Goal: Information Seeking & Learning: Learn about a topic

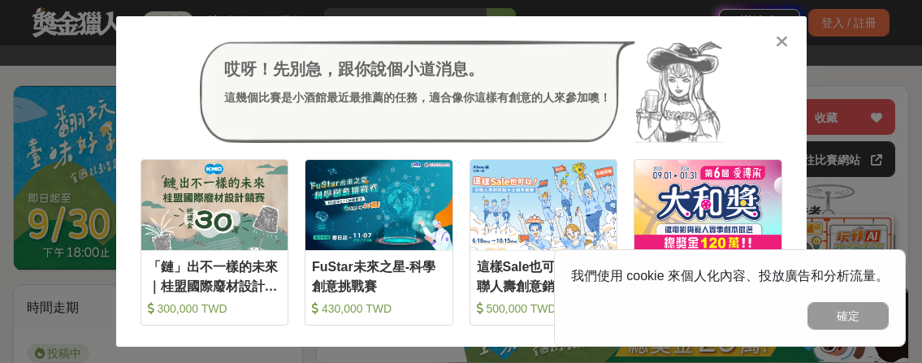
click at [60, 64] on div "哎呀！先別急，跟你說個小道消息。 這幾個比賽是小酒館最近最推薦的任務，適合像你這樣有創意的人來參加噢！ 收藏 「鏈」出不一樣的未來｜桂盟國際廢材設計競賽 30…" at bounding box center [461, 181] width 922 height 363
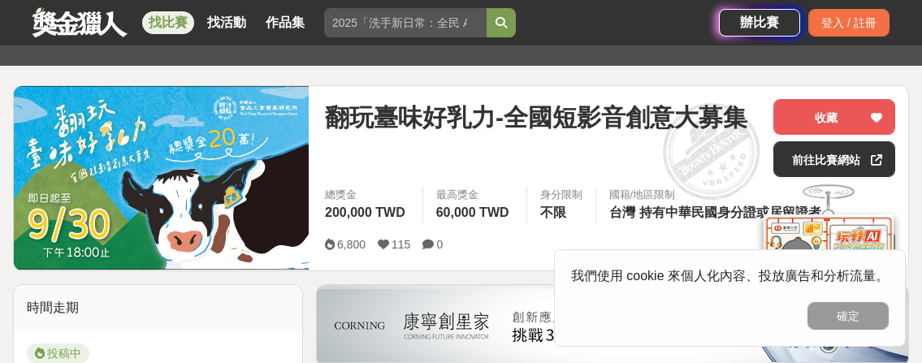
click at [95, 26] on link at bounding box center [80, 21] width 98 height 31
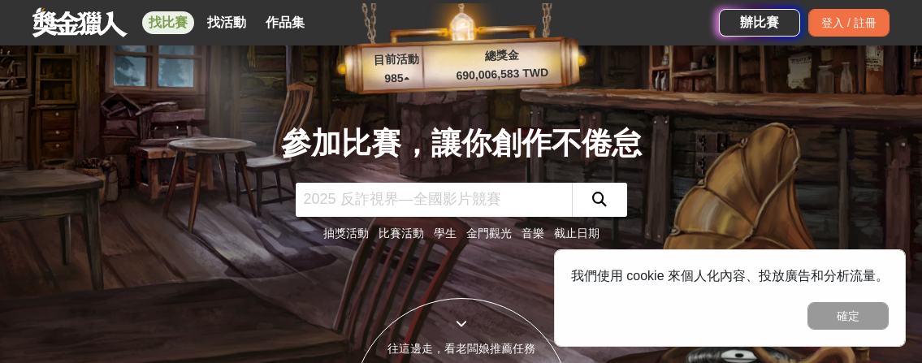
click at [186, 24] on link "找比賽" at bounding box center [168, 22] width 52 height 23
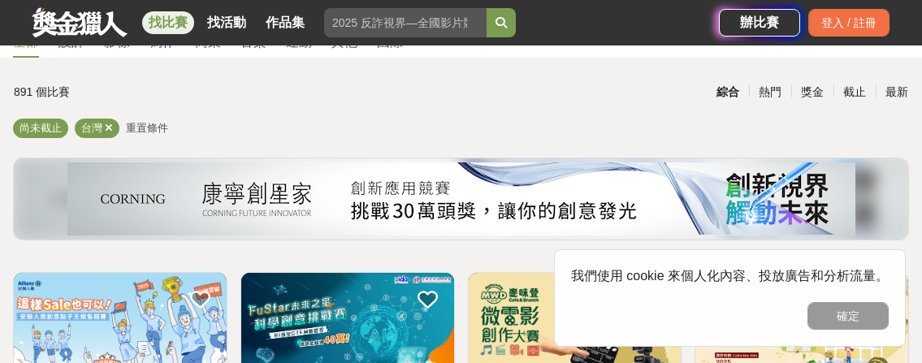
scroll to position [81, 0]
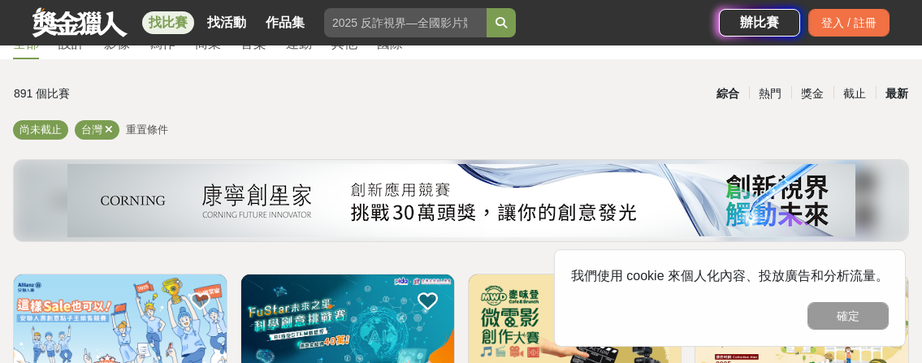
click at [890, 95] on div "最新" at bounding box center [897, 94] width 42 height 28
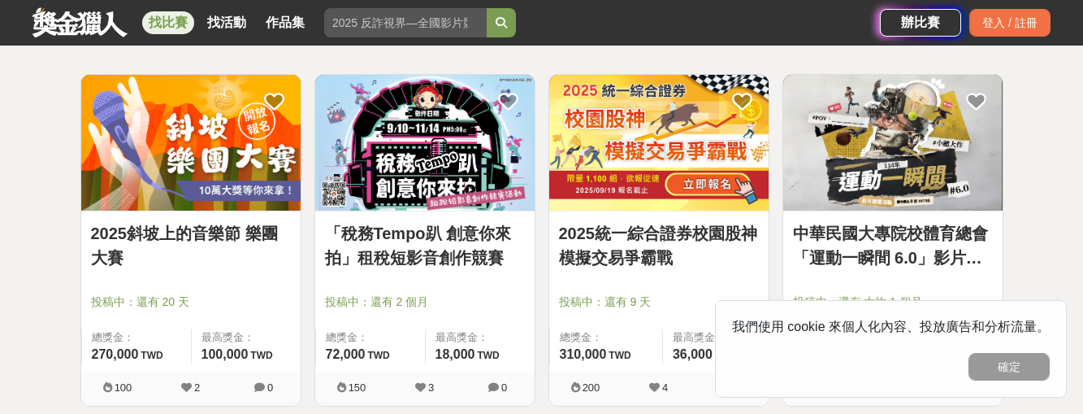
scroll to position [244, 0]
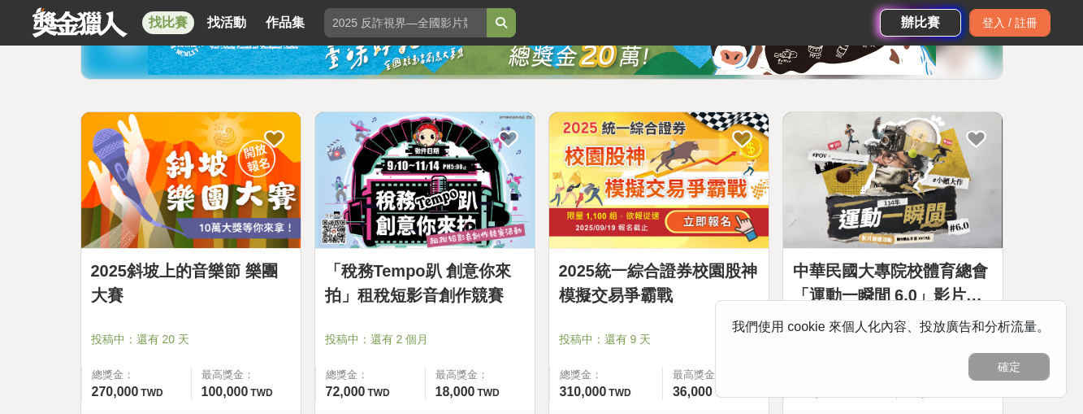
click at [877, 177] on img at bounding box center [892, 180] width 219 height 136
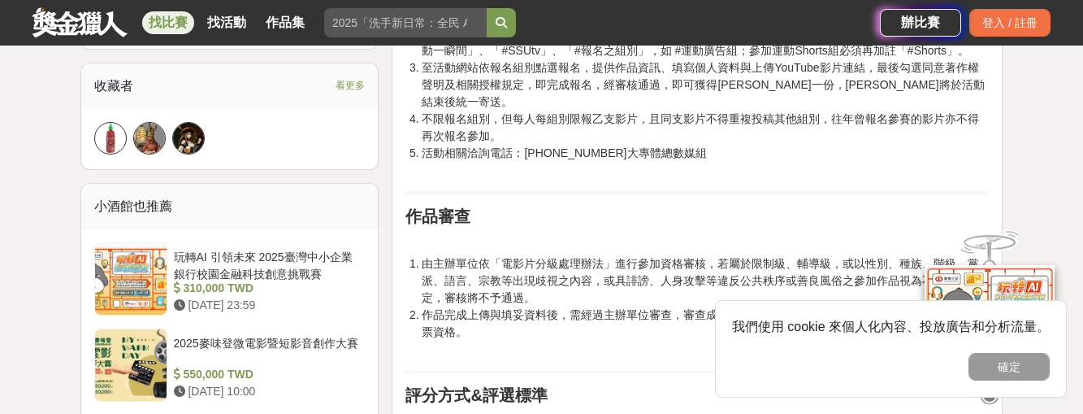
scroll to position [1219, 0]
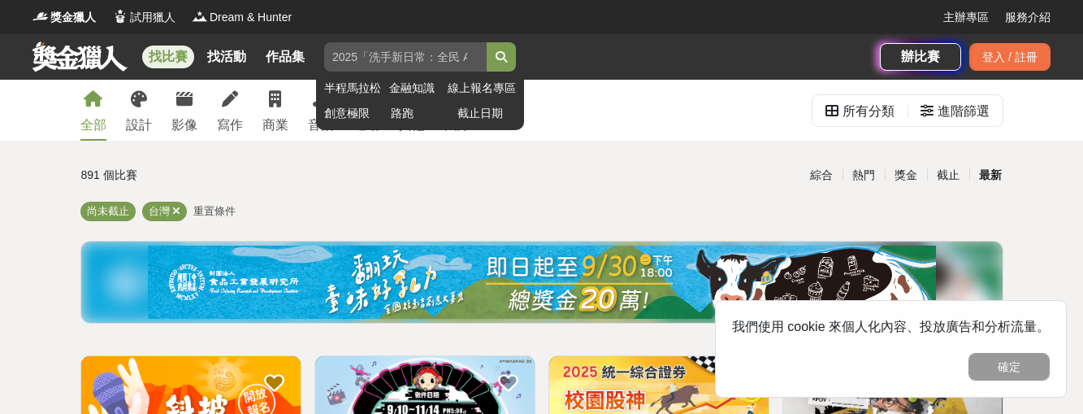
click at [412, 57] on input "search" at bounding box center [405, 56] width 162 height 29
type input "燦坤"
click at [487, 42] on button "submit" at bounding box center [501, 56] width 29 height 29
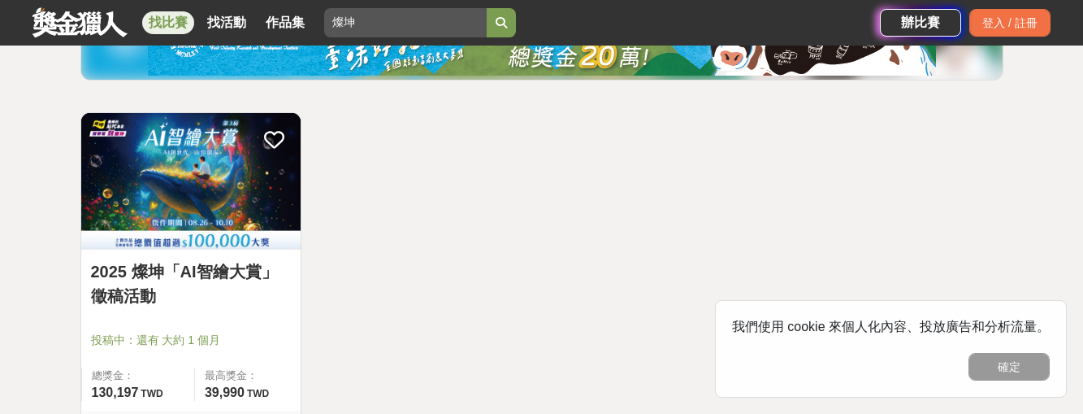
scroll to position [244, 0]
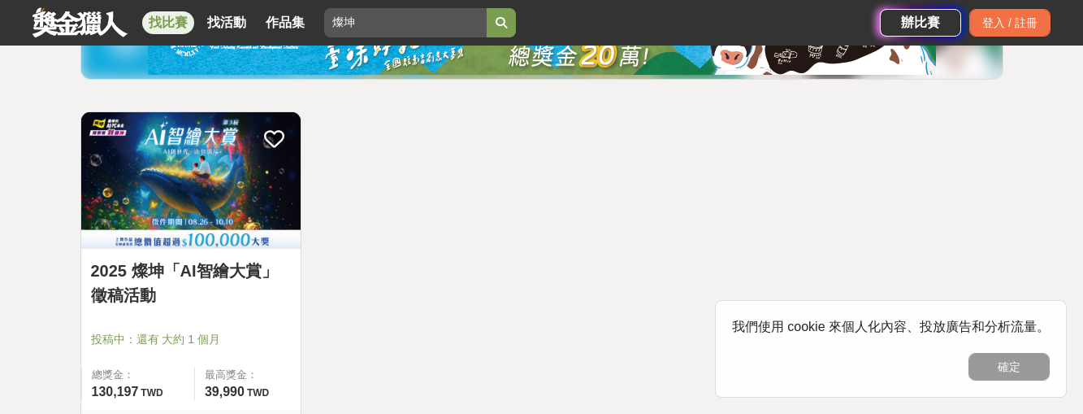
click at [214, 275] on link "2025 燦坤「AI智繪大賞」徵稿活動" at bounding box center [191, 282] width 200 height 49
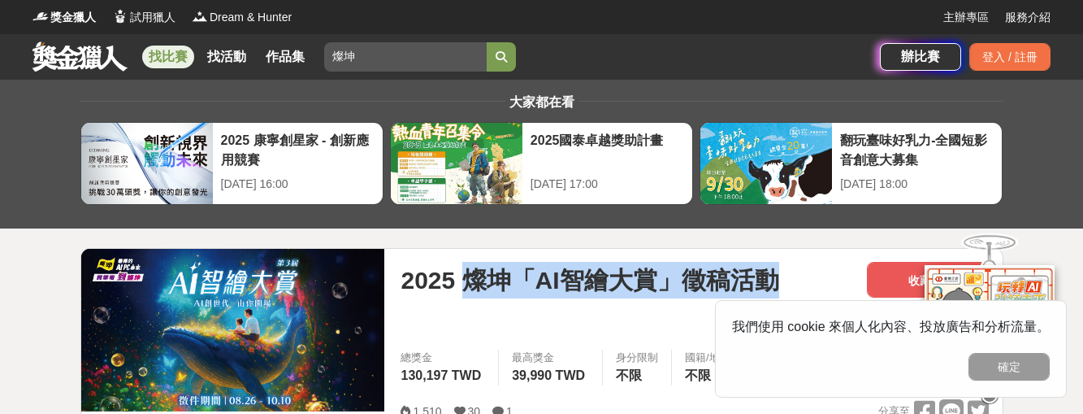
drag, startPoint x: 466, startPoint y: 278, endPoint x: 778, endPoint y: 277, distance: 312.8
click at [778, 277] on span "2025 燦坤「AI智繪大賞」徵稿活動" at bounding box center [590, 280] width 378 height 37
copy span "燦坤「AI智繪大賞」徵稿活動"
